Goal: Information Seeking & Learning: Learn about a topic

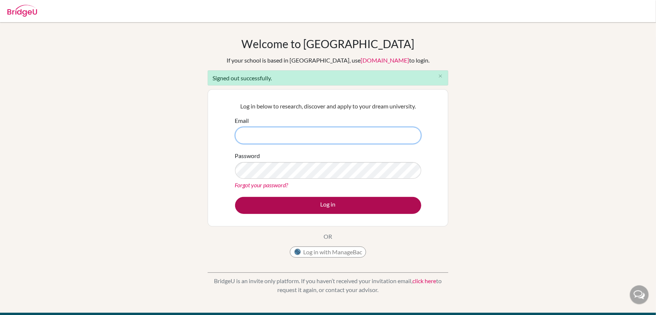
type input "[PERSON_NAME][EMAIL_ADDRESS][DOMAIN_NAME]"
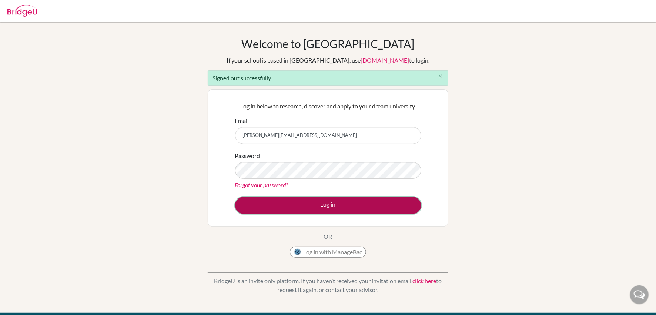
click at [315, 207] on button "Log in" at bounding box center [328, 205] width 186 height 17
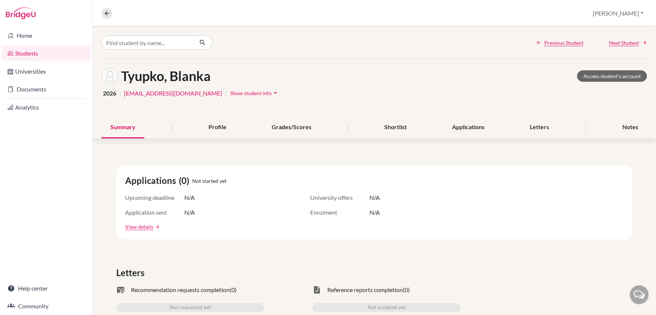
click at [34, 52] on link "Students" at bounding box center [45, 53] width 89 height 15
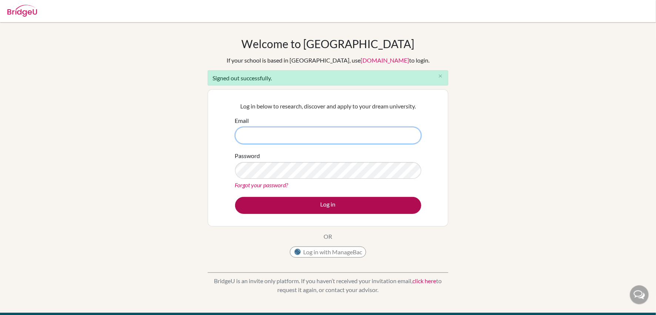
type input "[PERSON_NAME][EMAIL_ADDRESS][DOMAIN_NAME]"
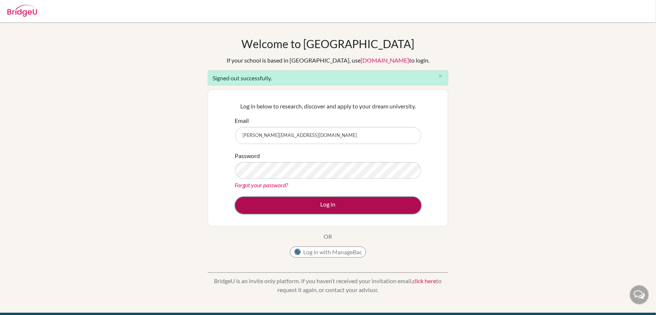
click at [320, 207] on button "Log in" at bounding box center [328, 205] width 186 height 17
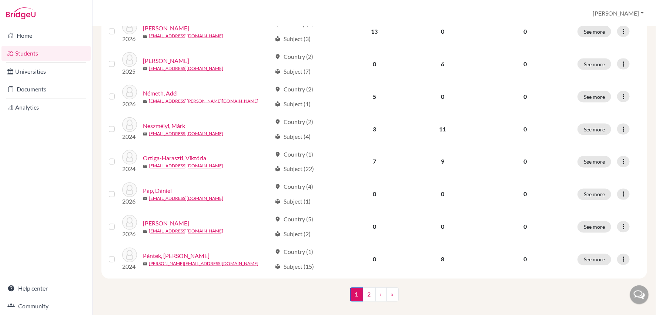
scroll to position [531, 0]
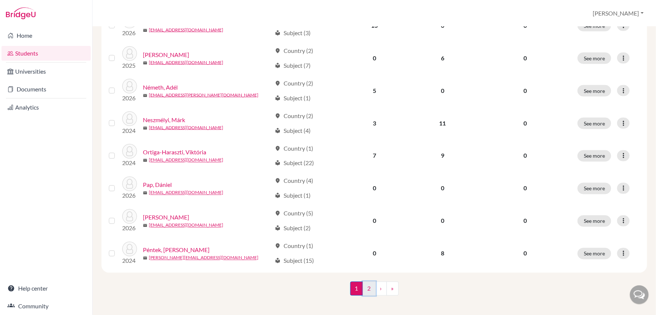
click at [370, 282] on link "2" at bounding box center [369, 289] width 13 height 14
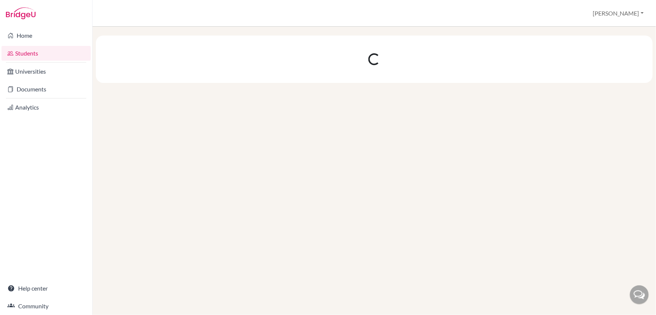
scroll to position [0, 0]
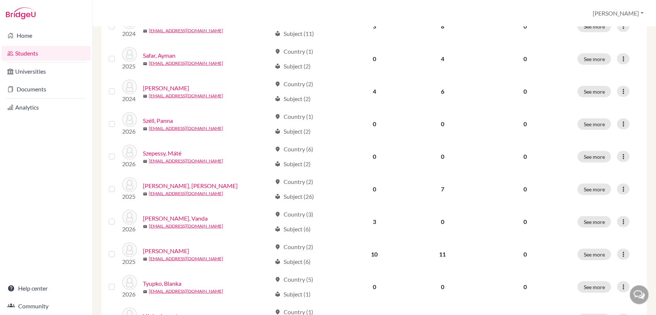
scroll to position [140, 0]
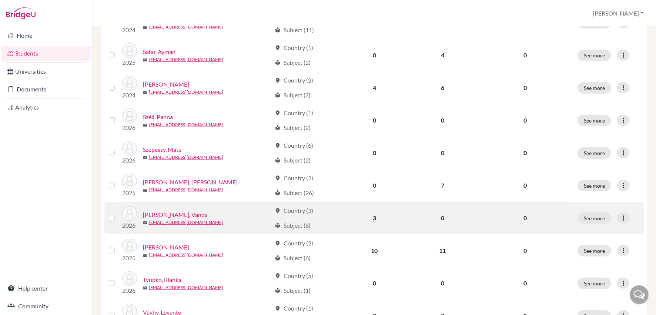
click at [168, 214] on link "Tőkey, Vanda" at bounding box center [175, 214] width 65 height 9
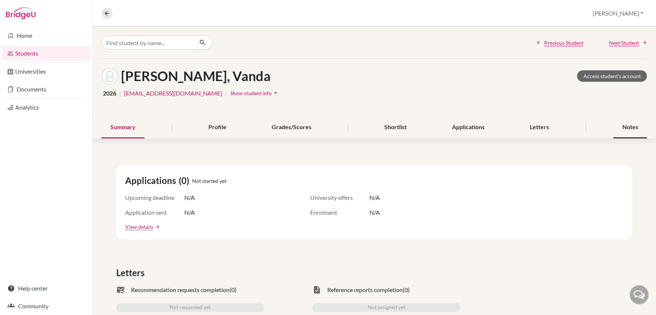
click at [631, 125] on div "Notes" at bounding box center [631, 128] width 34 height 22
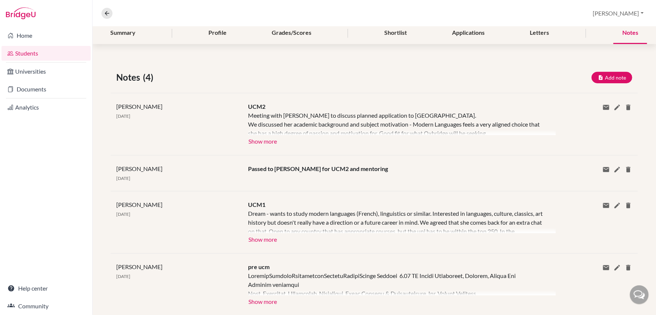
scroll to position [97, 0]
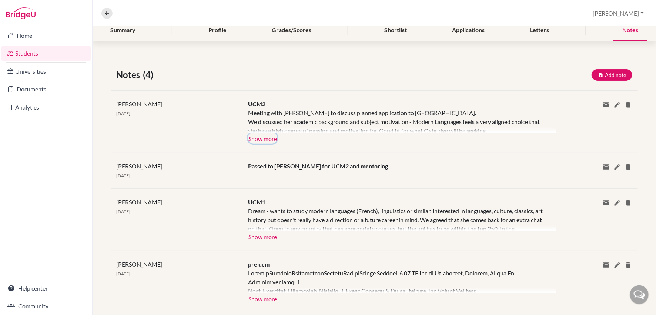
click at [272, 141] on button "Show more" at bounding box center [262, 138] width 29 height 11
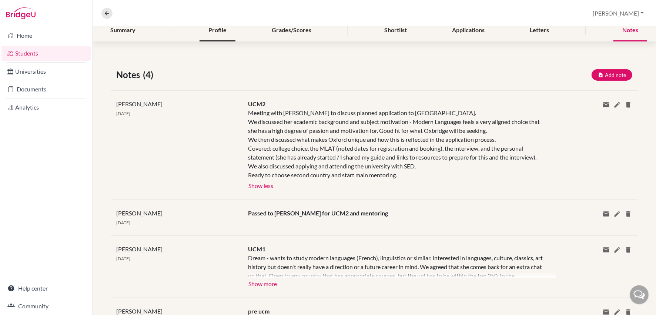
click at [217, 31] on div "Profile" at bounding box center [218, 31] width 36 height 22
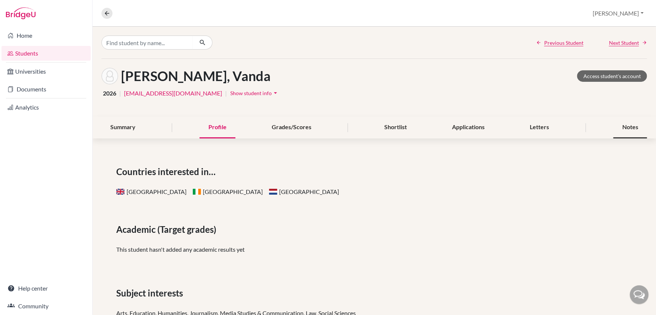
click at [623, 131] on div "Notes" at bounding box center [631, 128] width 34 height 22
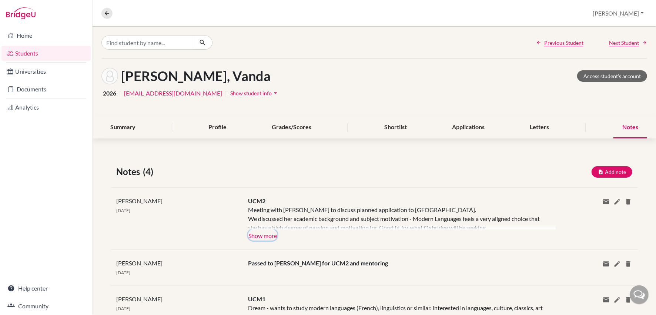
click at [271, 233] on button "Show more" at bounding box center [262, 235] width 29 height 11
